Goal: Transaction & Acquisition: Book appointment/travel/reservation

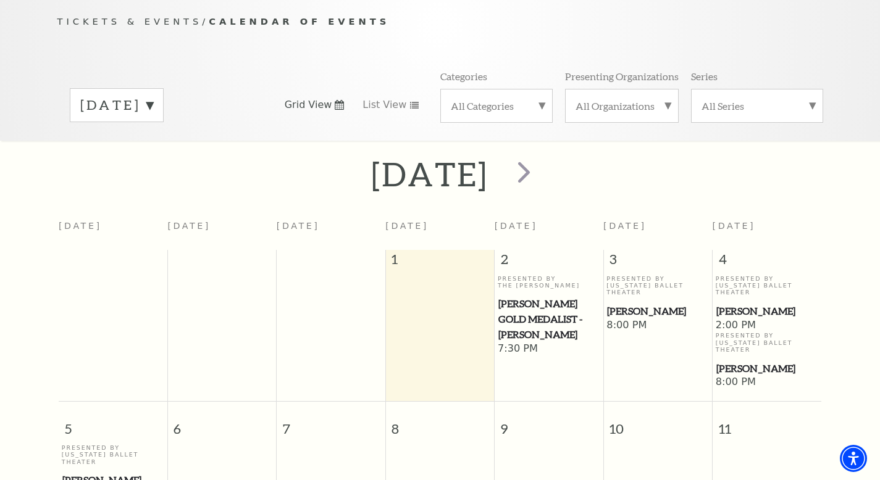
scroll to position [142, 0]
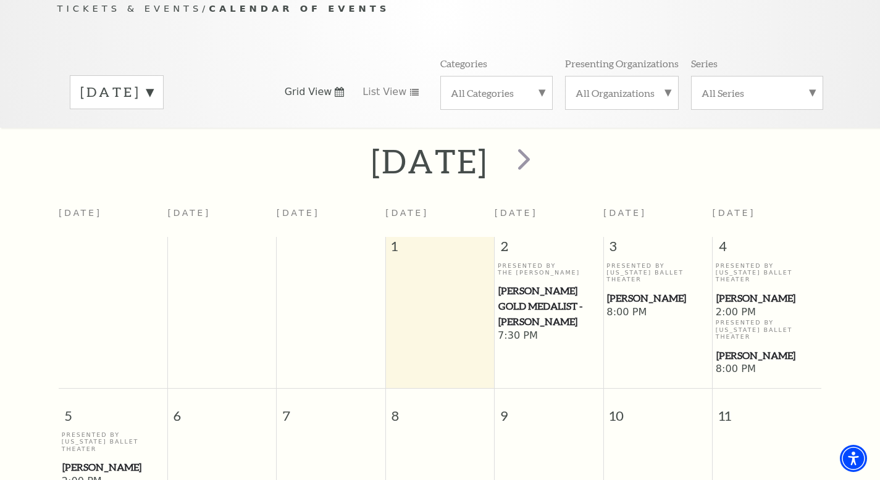
click at [633, 291] on span "[PERSON_NAME]" at bounding box center [657, 298] width 101 height 15
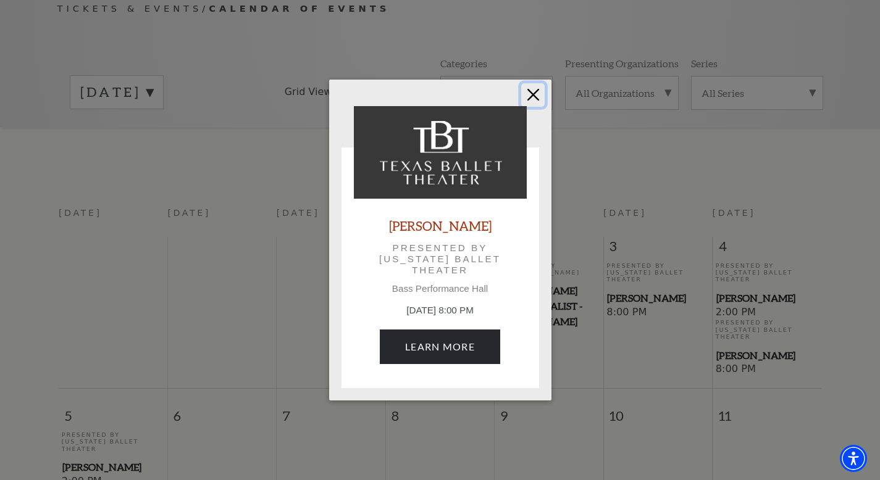
click at [534, 91] on button "Close" at bounding box center [532, 94] width 23 height 23
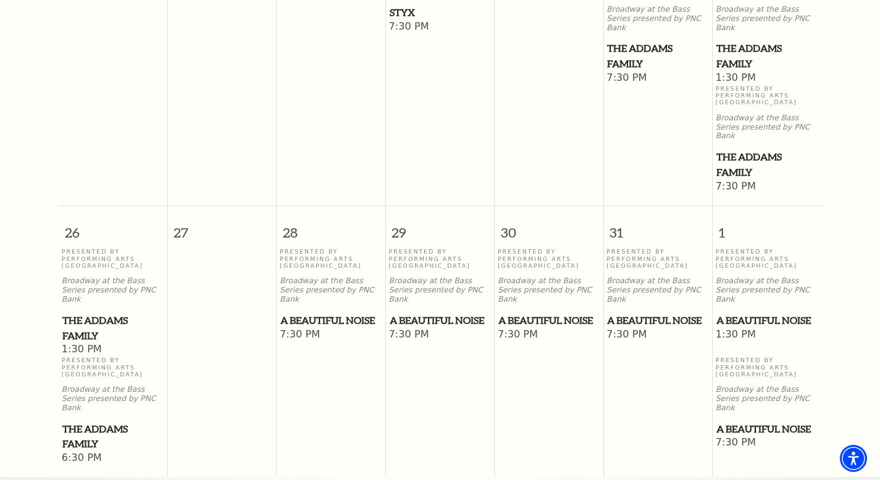
scroll to position [886, 0]
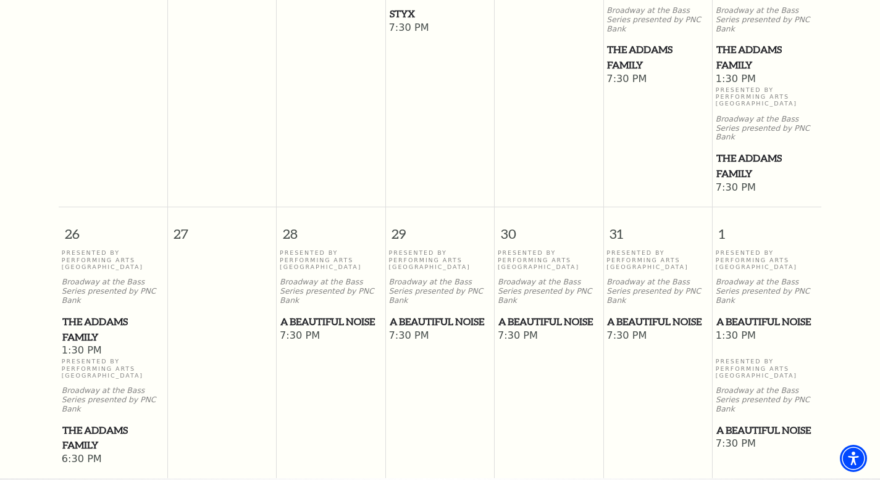
click at [336, 314] on span "A Beautiful Noise" at bounding box center [330, 321] width 101 height 15
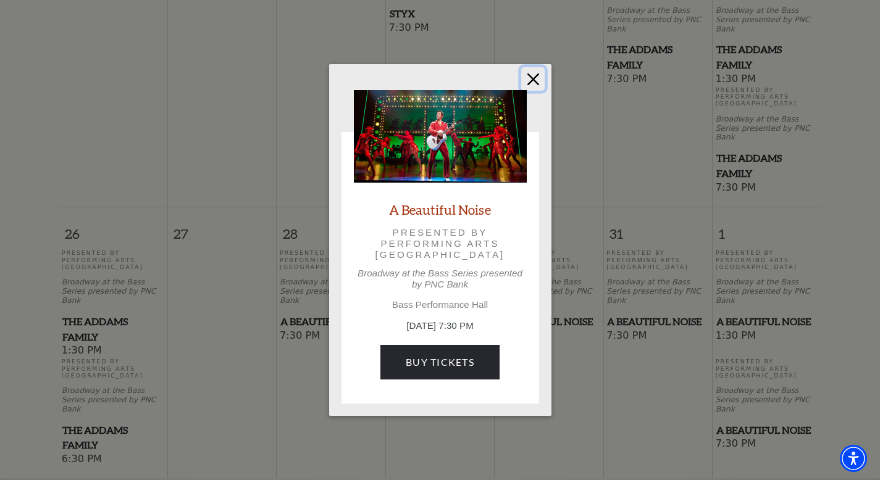
click at [537, 74] on button "Close" at bounding box center [532, 78] width 23 height 23
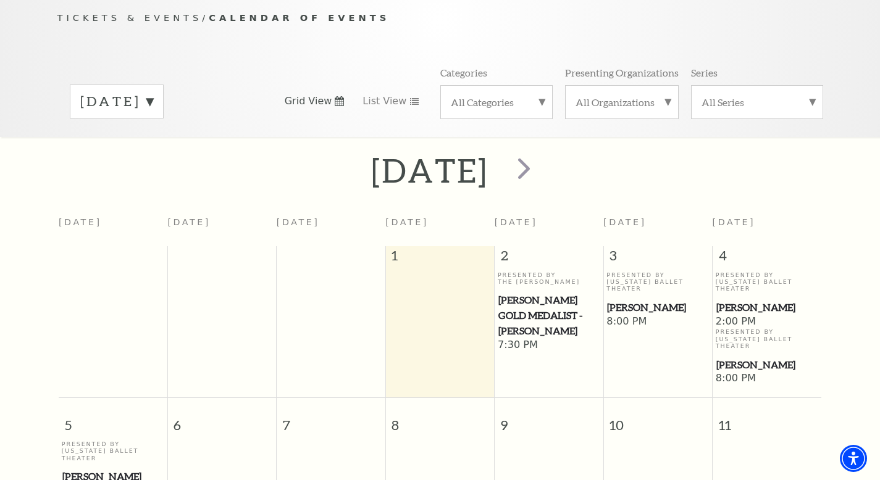
scroll to position [115, 0]
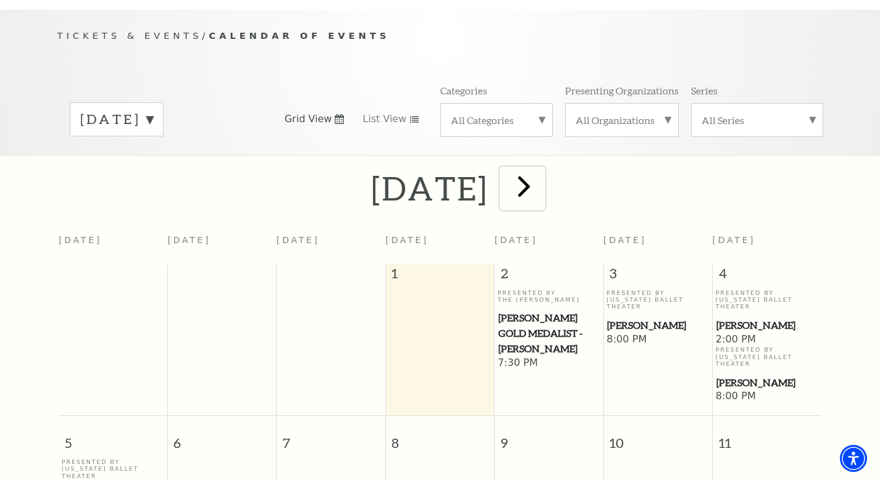
click at [541, 169] on span "next" at bounding box center [523, 186] width 35 height 35
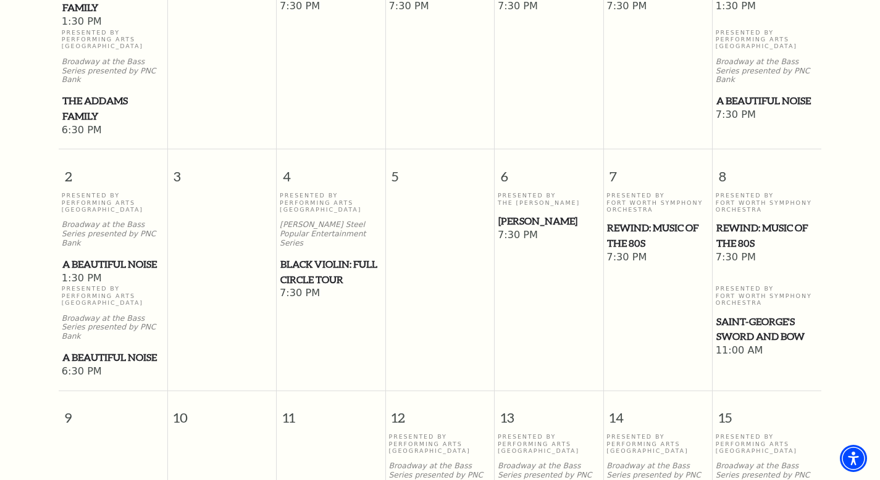
scroll to position [485, 0]
click at [525, 213] on span "Beatrice Rana" at bounding box center [548, 220] width 101 height 15
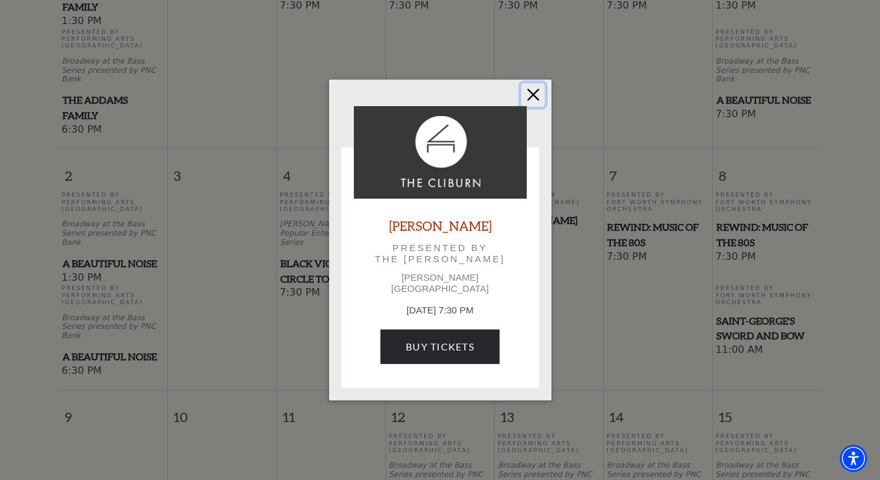
click at [533, 98] on button "Close" at bounding box center [532, 94] width 23 height 23
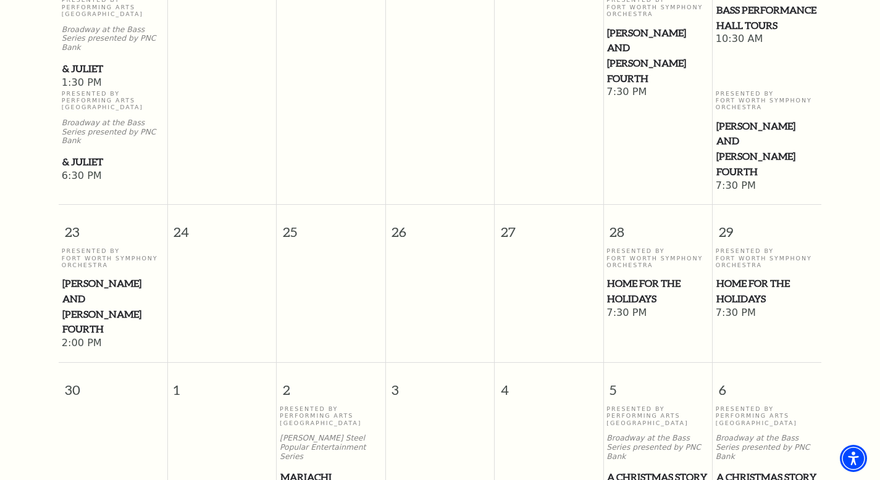
scroll to position [1164, 0]
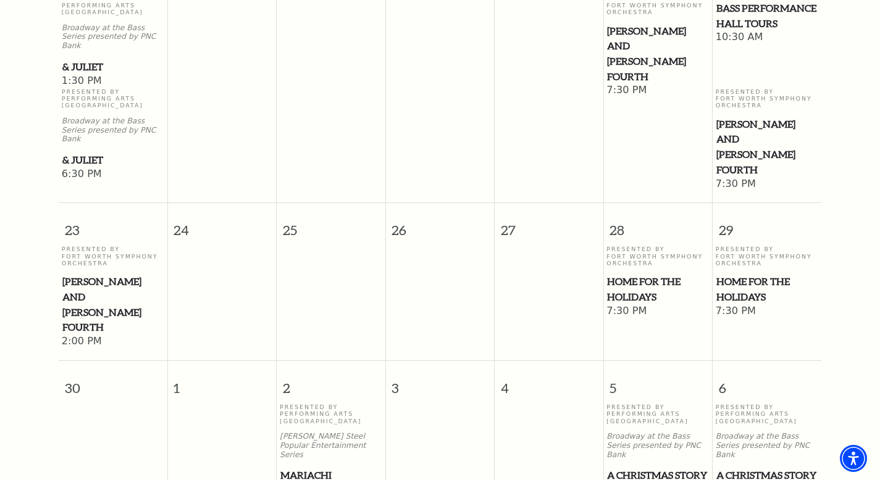
click at [638, 274] on span "Home for the Holidays" at bounding box center [657, 289] width 101 height 30
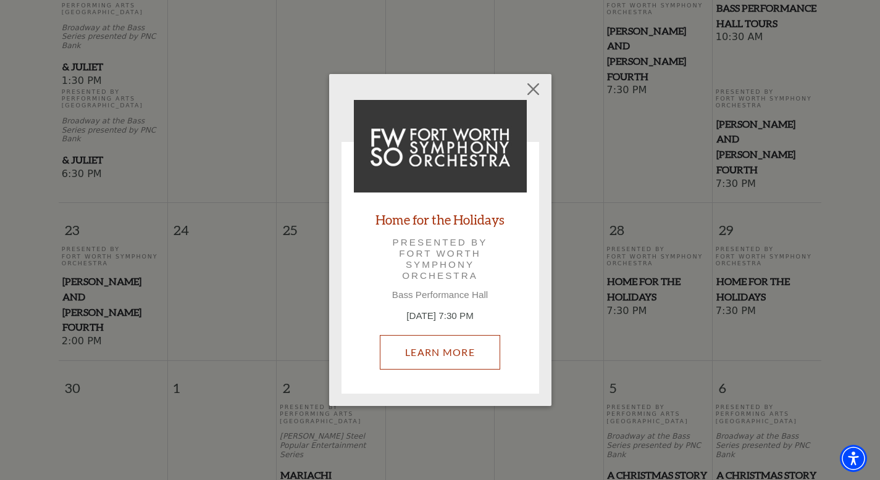
click at [473, 349] on link "Learn More" at bounding box center [440, 352] width 120 height 35
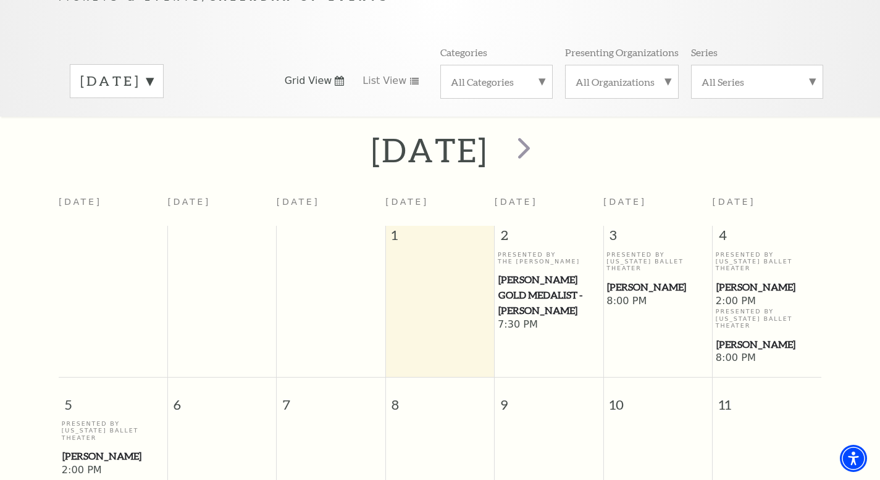
scroll to position [162, 0]
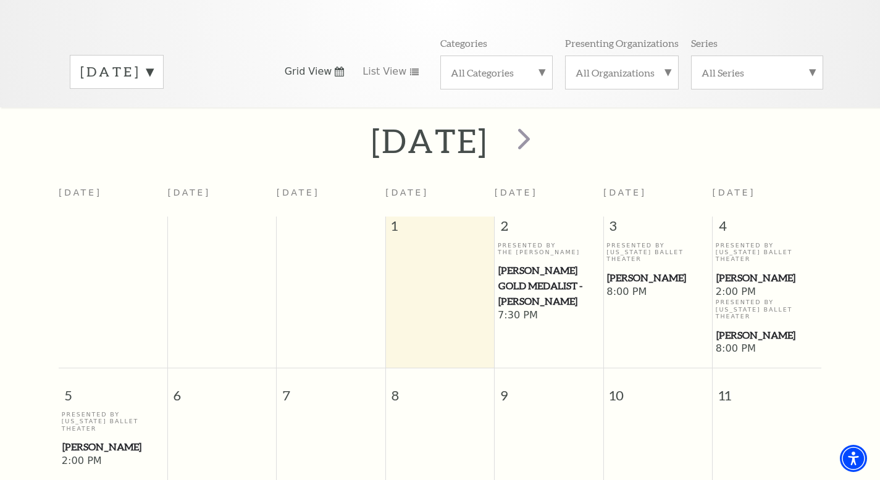
click at [625, 245] on div "Presented By Texas Ballet Theater Peter Pan" at bounding box center [657, 264] width 102 height 44
click at [628, 270] on span "[PERSON_NAME]" at bounding box center [657, 277] width 101 height 15
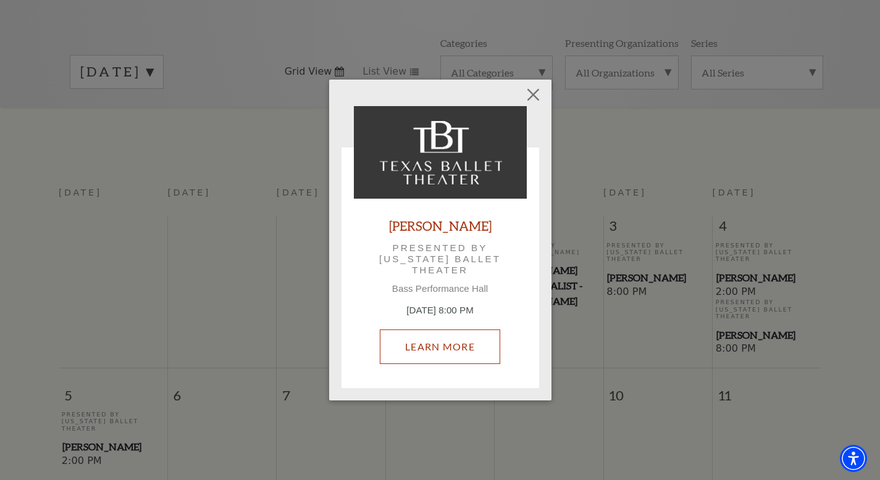
click at [464, 340] on link "Learn More" at bounding box center [440, 347] width 120 height 35
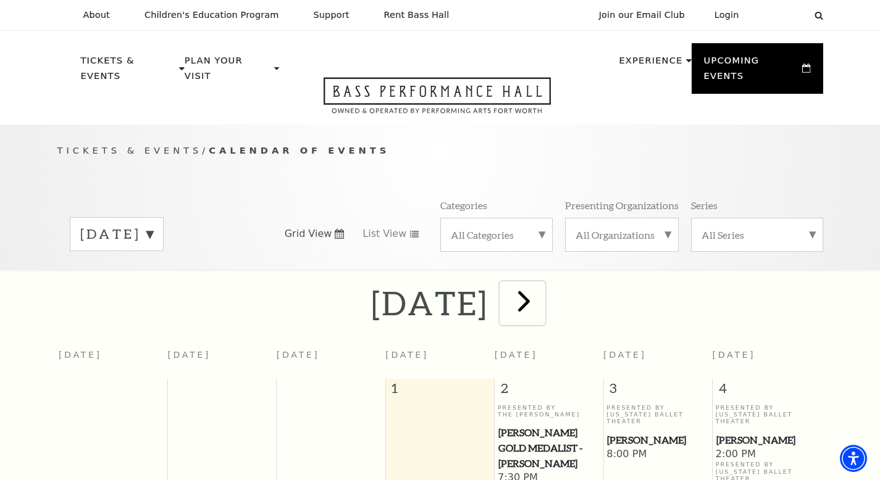
click at [541, 283] on span "next" at bounding box center [523, 300] width 35 height 35
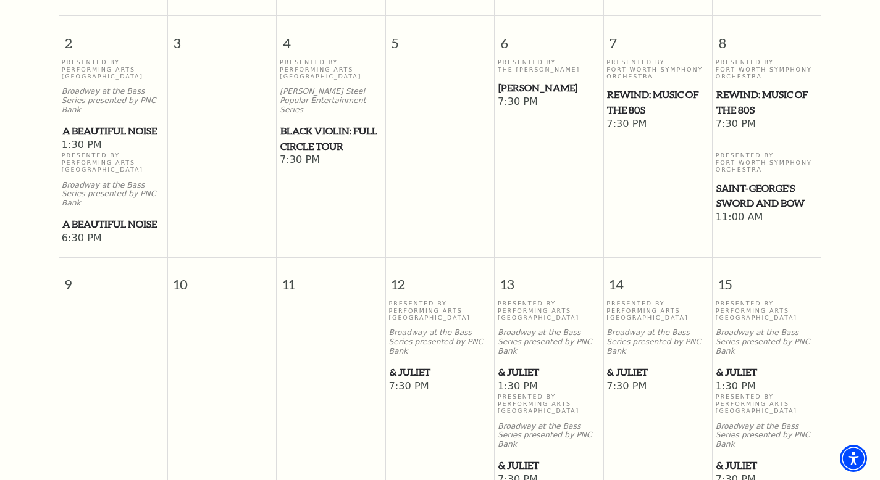
scroll to position [620, 0]
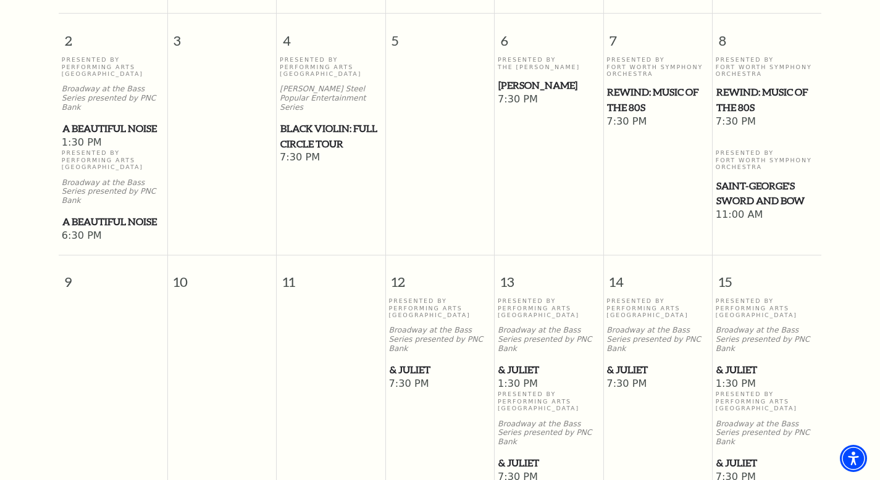
click at [527, 362] on span "& Juliet" at bounding box center [548, 369] width 101 height 15
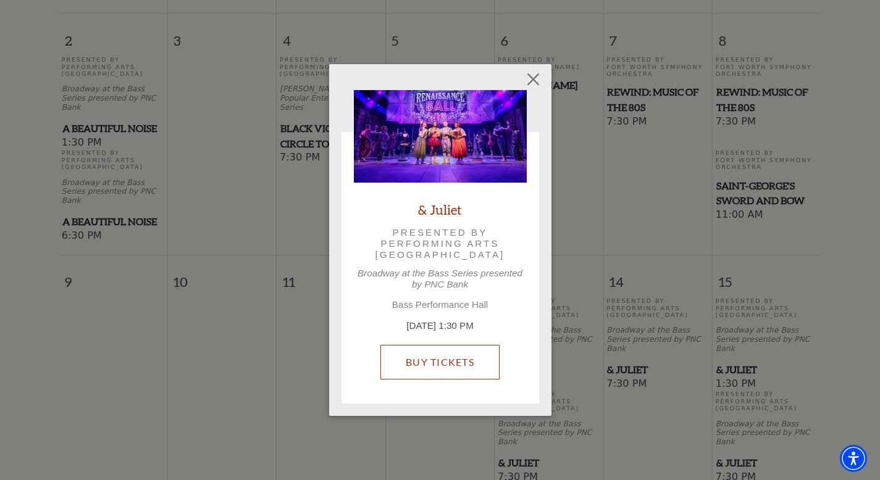
click at [467, 357] on link "Buy Tickets" at bounding box center [439, 362] width 119 height 35
click at [464, 363] on link "Buy Tickets" at bounding box center [439, 362] width 119 height 35
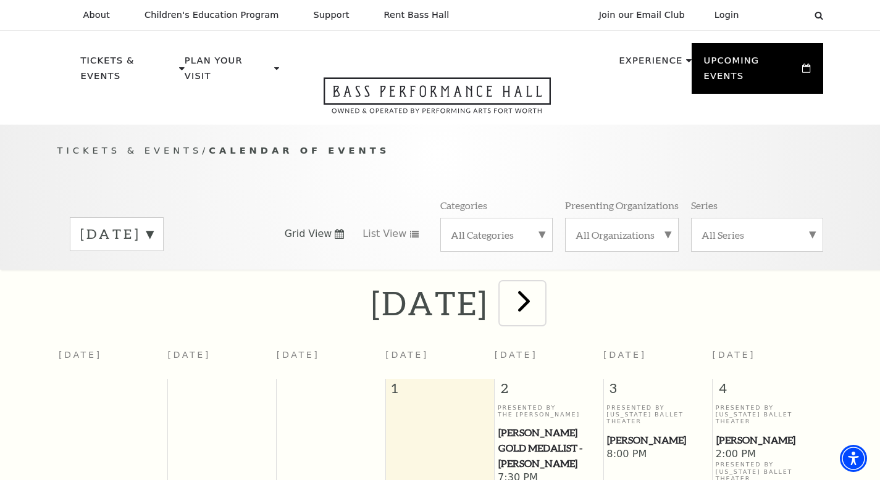
click at [541, 283] on span "next" at bounding box center [523, 300] width 35 height 35
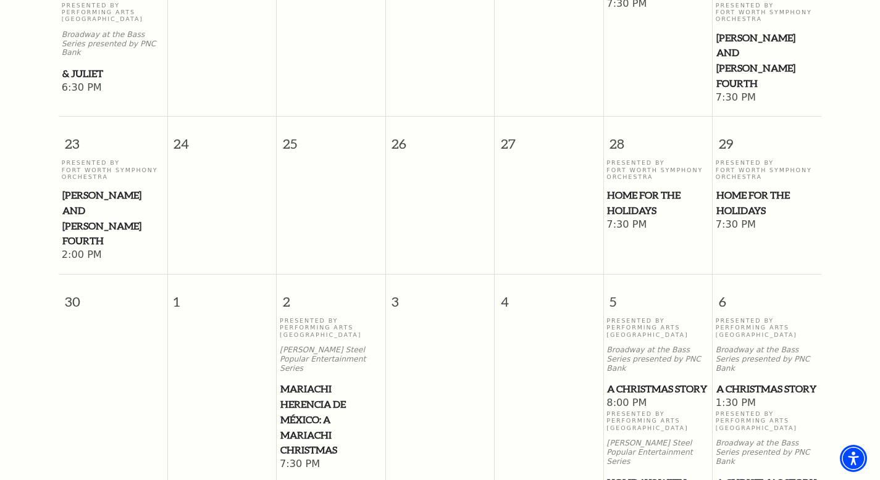
scroll to position [1254, 0]
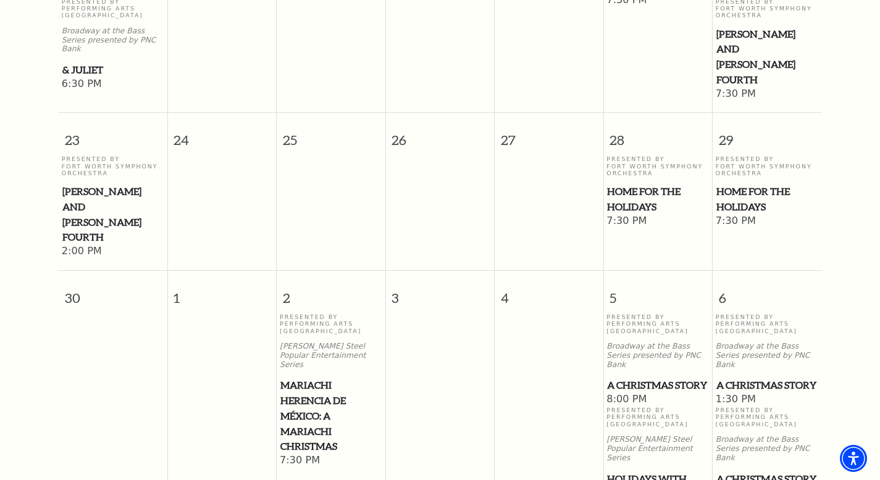
click at [630, 378] on span "A Christmas Story" at bounding box center [657, 385] width 101 height 15
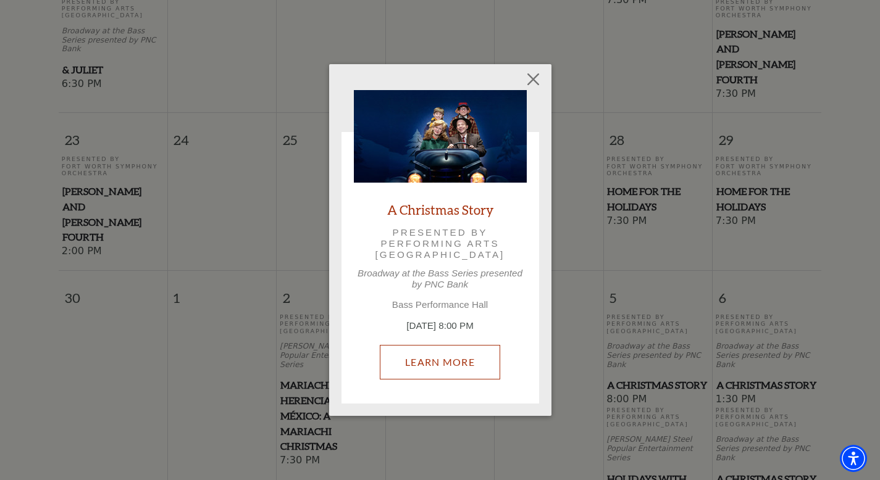
click at [474, 357] on link "Learn More" at bounding box center [440, 362] width 120 height 35
